Goal: Task Accomplishment & Management: Manage account settings

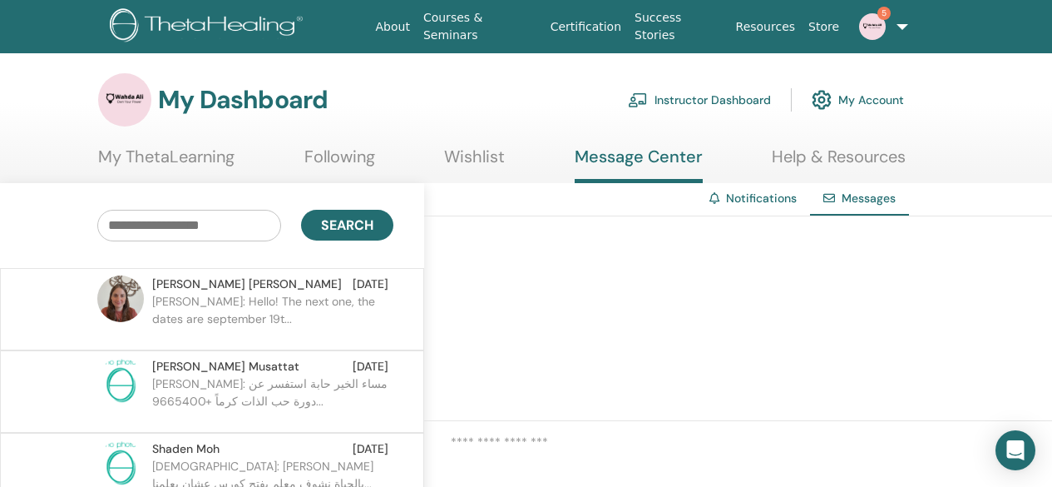
click at [316, 308] on p "Daniela C.: Hello! The next one, the dates are september 19t..." at bounding box center [272, 318] width 241 height 50
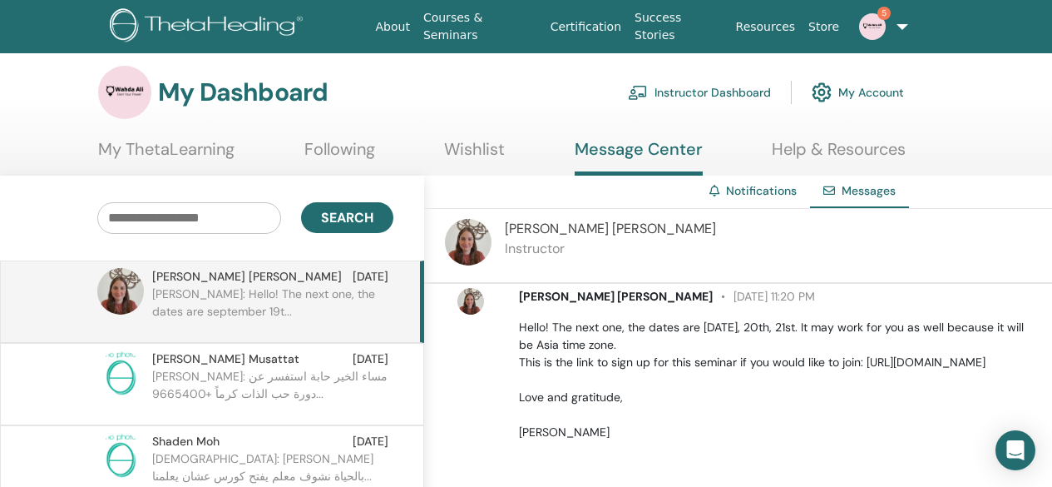
scroll to position [596, 0]
click at [690, 83] on link "Instructor Dashboard" at bounding box center [699, 92] width 143 height 37
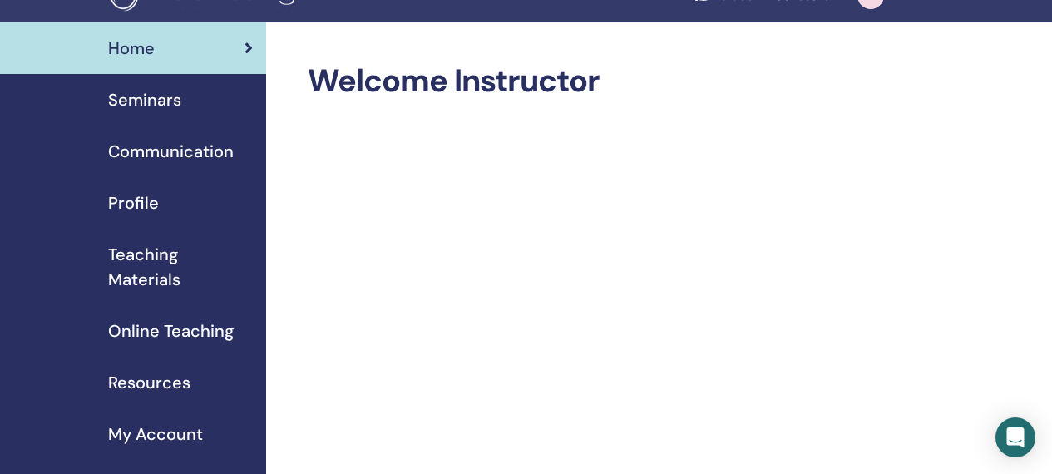
scroll to position [33, 0]
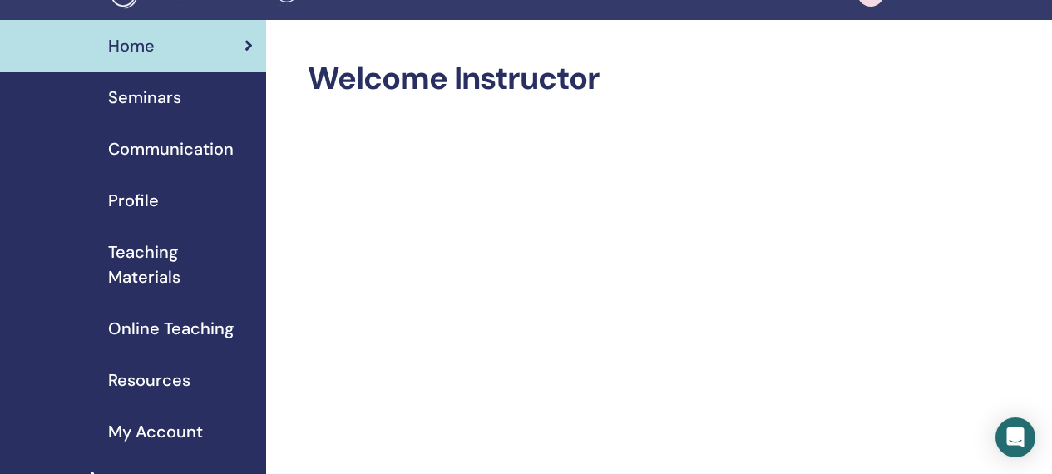
click at [147, 98] on span "Seminars" at bounding box center [144, 97] width 73 height 25
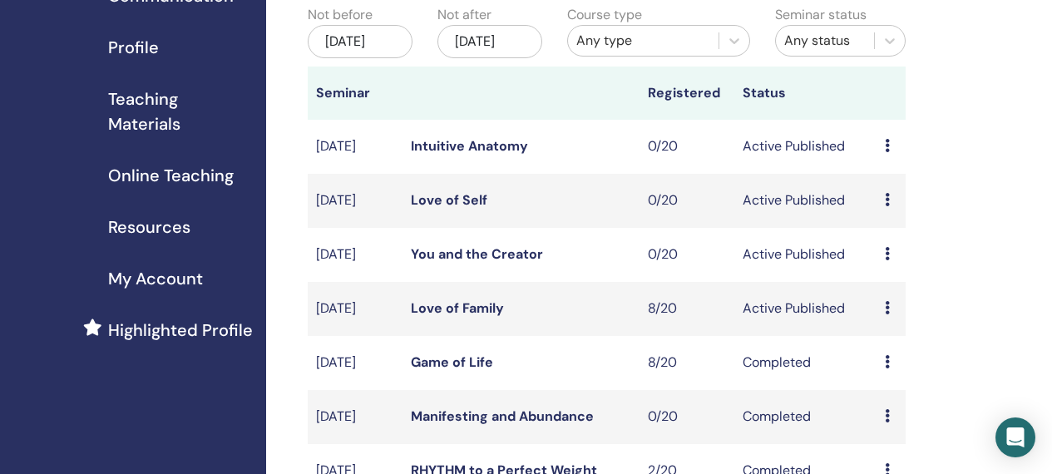
scroll to position [200, 0]
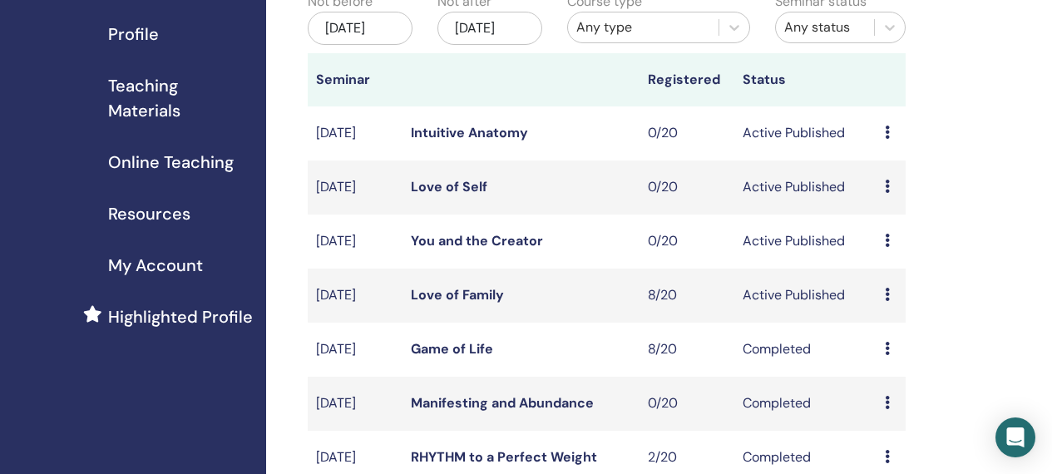
click at [888, 301] on icon at bounding box center [887, 294] width 5 height 13
click at [894, 376] on link "Attendees" at bounding box center [899, 381] width 63 height 17
